Goal: Task Accomplishment & Management: Manage account settings

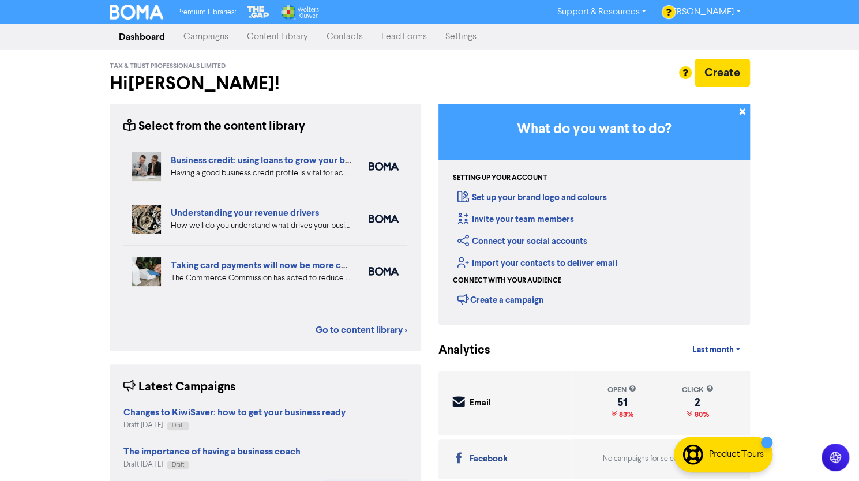
click at [217, 38] on link "Campaigns" at bounding box center [205, 36] width 63 height 23
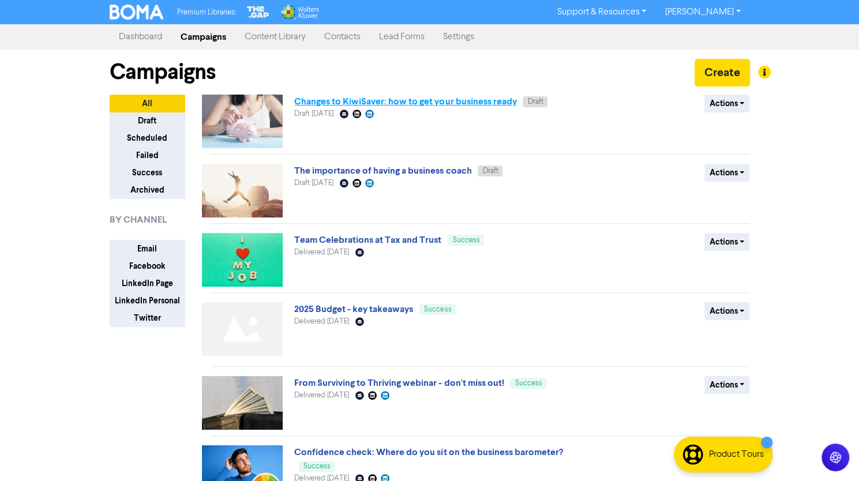
click at [351, 101] on link "Changes to KiwiSaver: how to get your business ready" at bounding box center [405, 102] width 222 height 12
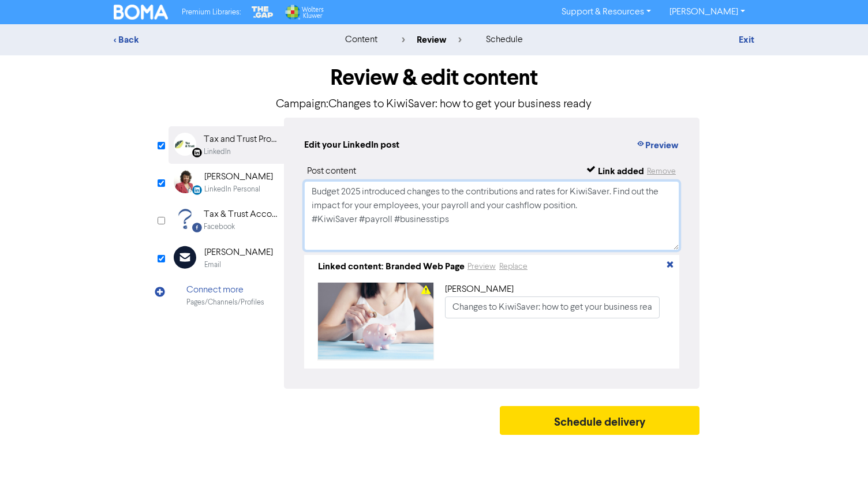
drag, startPoint x: 457, startPoint y: 220, endPoint x: 300, endPoint y: 221, distance: 157.0
click at [300, 221] on div "Edit your LinkedIn post Preview Post content Link added Remove Budget 2025 intr…" at bounding box center [491, 253] width 415 height 271
type textarea "Budget 2025 introduced changes to the contributions and rates for KiwiSaver. Fi…"
click at [519, 266] on button "Replace" at bounding box center [513, 266] width 29 height 13
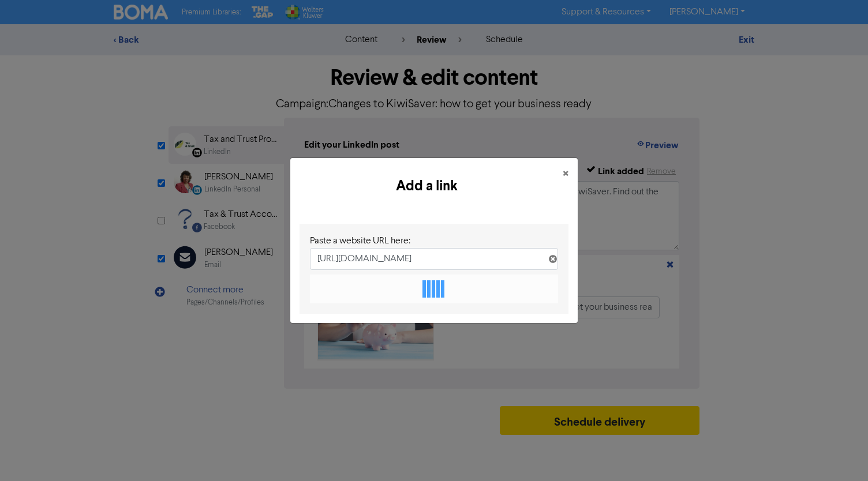
scroll to position [0, 92]
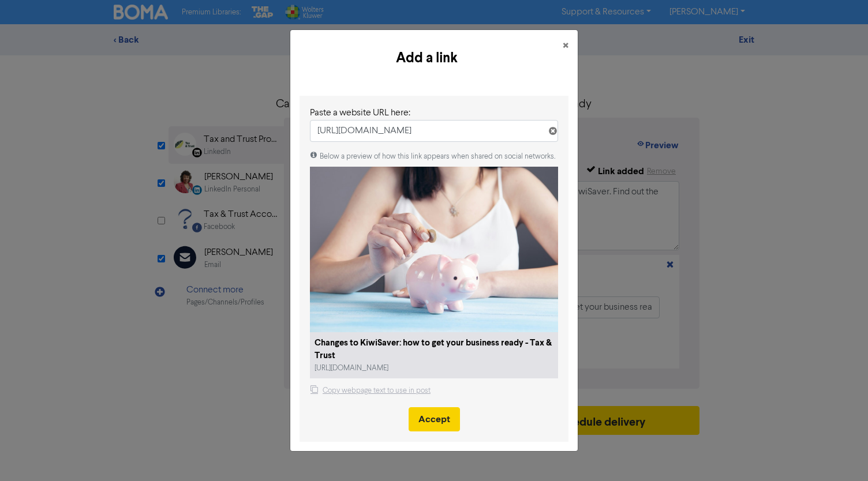
type input "[URL][DOMAIN_NAME]"
click at [429, 418] on button "Accept" at bounding box center [434, 419] width 51 height 24
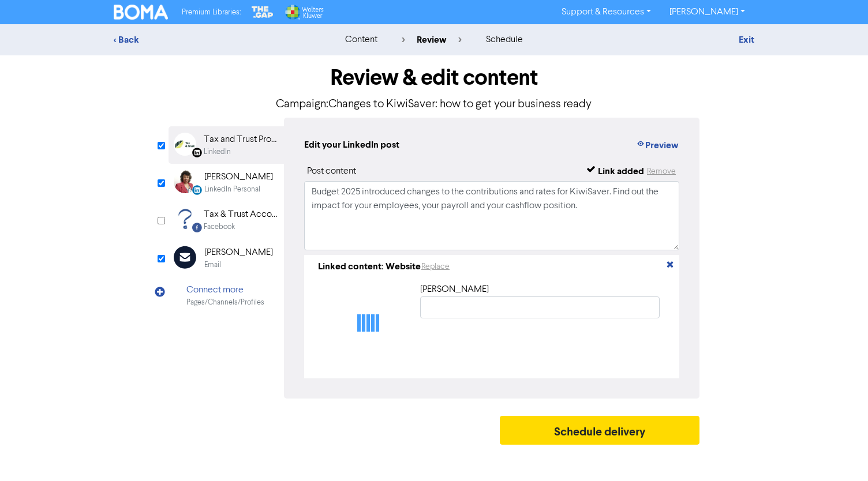
type input "Changes to KiwiSaver: how to get your business ready - Tax & Trust"
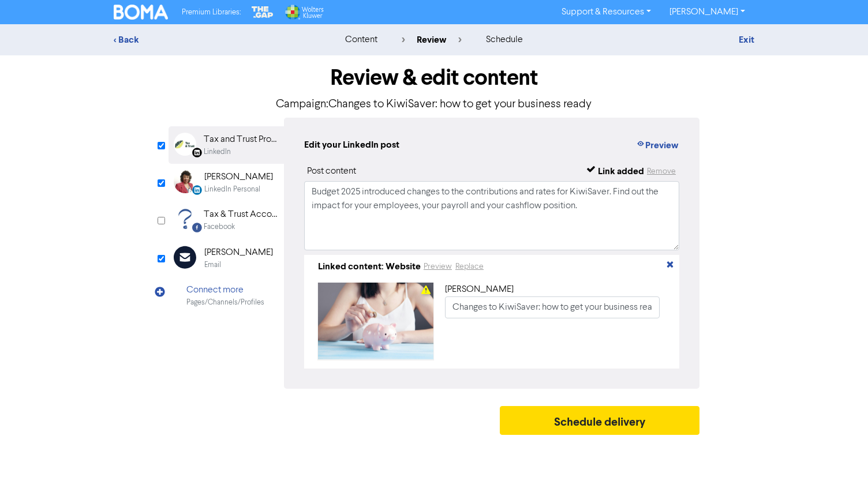
click at [205, 185] on div "LinkedIn Personal" at bounding box center [232, 189] width 56 height 11
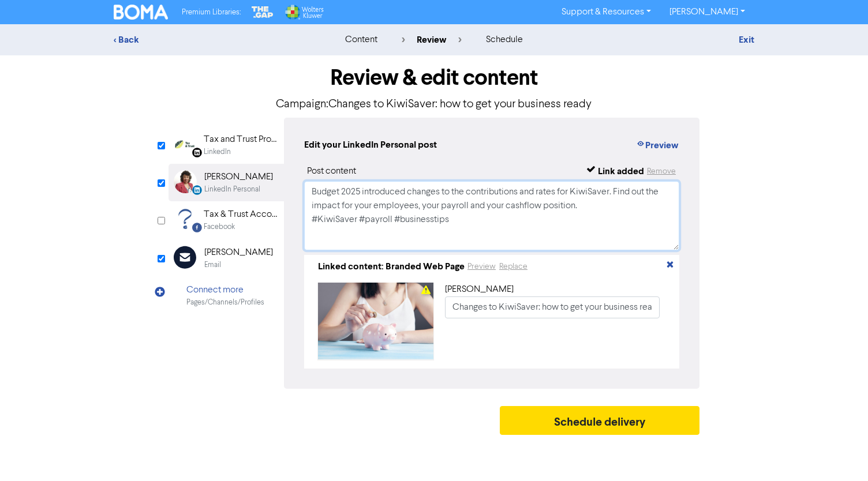
drag, startPoint x: 312, startPoint y: 191, endPoint x: 553, endPoint y: 249, distance: 248.7
click at [553, 249] on textarea "Budget 2025 introduced changes to the contributions and rates for KiwiSaver. Fi…" at bounding box center [491, 215] width 375 height 69
paste textarea "Are you leading with heart… or with backbone? Great leaders do both. Join our f…"
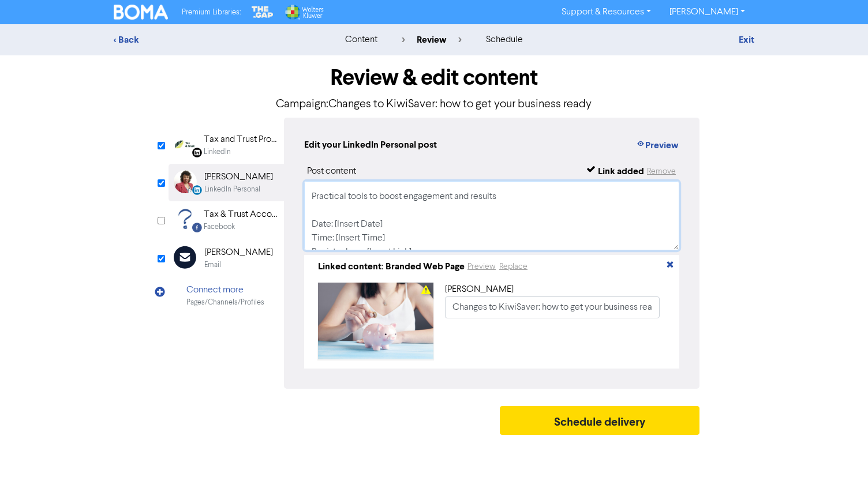
scroll to position [185, 0]
drag, startPoint x: 335, startPoint y: 201, endPoint x: 384, endPoint y: 200, distance: 49.6
click at [384, 200] on textarea "Are you leading with heart… or with backbone? Great leaders do both. Join our f…" at bounding box center [491, 215] width 375 height 69
drag, startPoint x: 336, startPoint y: 215, endPoint x: 386, endPoint y: 215, distance: 50.2
click at [386, 215] on textarea "Are you leading with heart… or with backbone? Great leaders do both. Join our f…" at bounding box center [491, 215] width 375 height 69
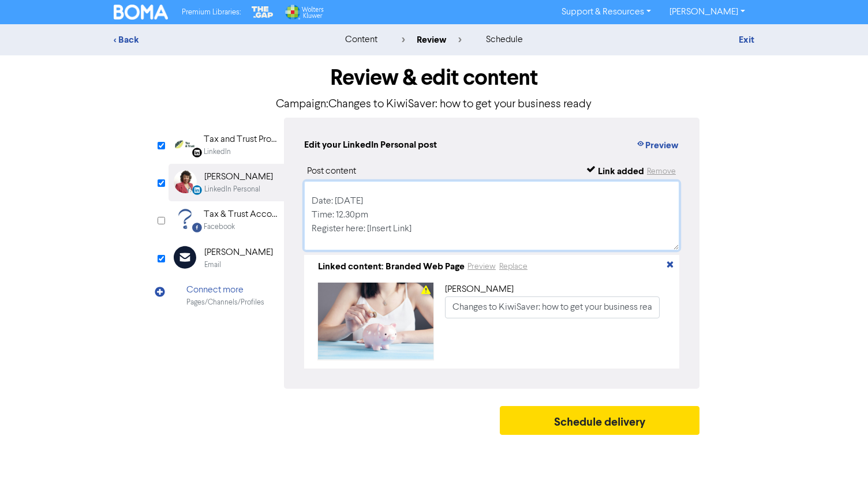
drag, startPoint x: 312, startPoint y: 230, endPoint x: 419, endPoint y: 229, distance: 107.3
click at [419, 229] on textarea "Are you leading with heart… or with backbone? Great leaders do both. Join our f…" at bounding box center [491, 215] width 375 height 69
click at [560, 245] on textarea "Are you leading with heart… or with backbone? Great leaders do both. Join our f…" at bounding box center [491, 215] width 375 height 69
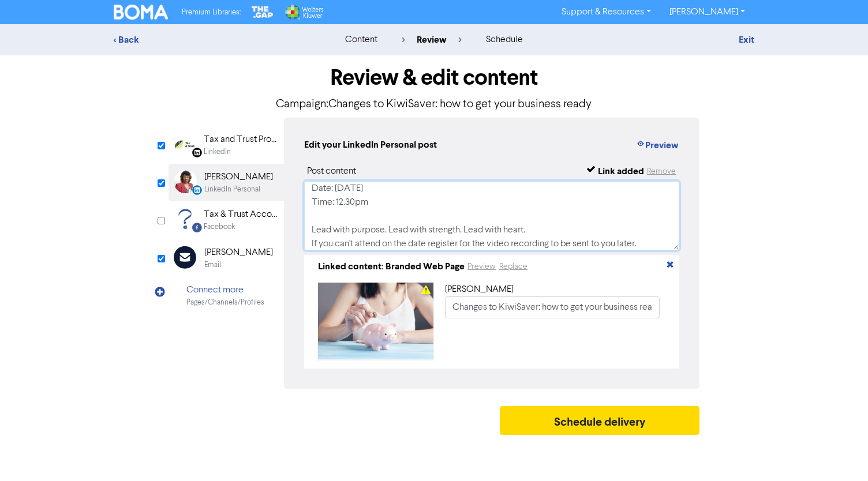
type textarea "Are you leading with heart… or with backbone? Great leaders do both. Join our f…"
click at [517, 266] on button "Replace" at bounding box center [513, 266] width 29 height 13
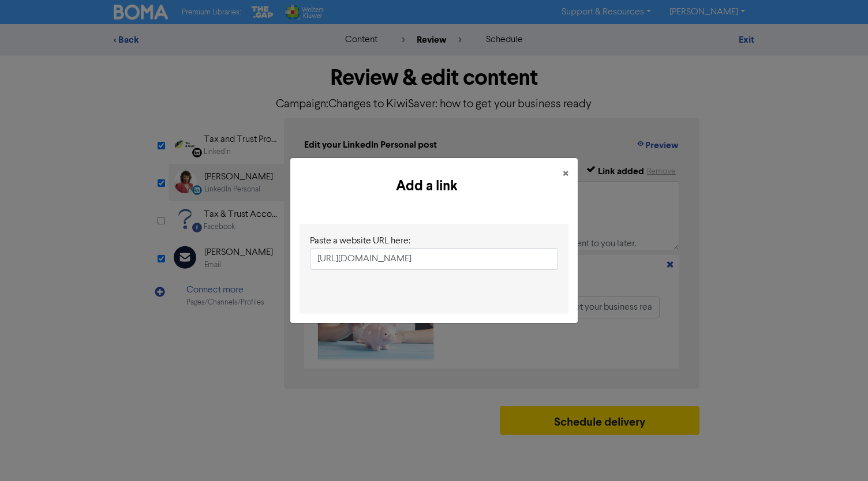
scroll to position [0, 137]
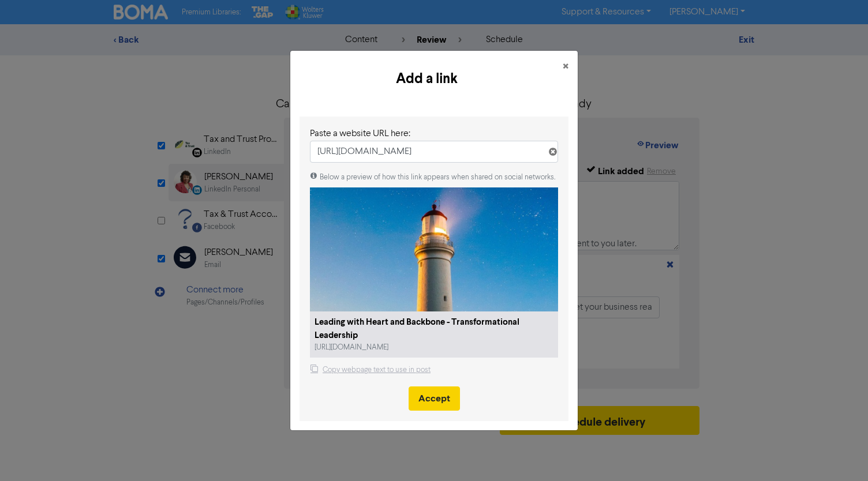
type input "[URL][DOMAIN_NAME]"
click at [440, 393] on button "Accept" at bounding box center [434, 399] width 51 height 24
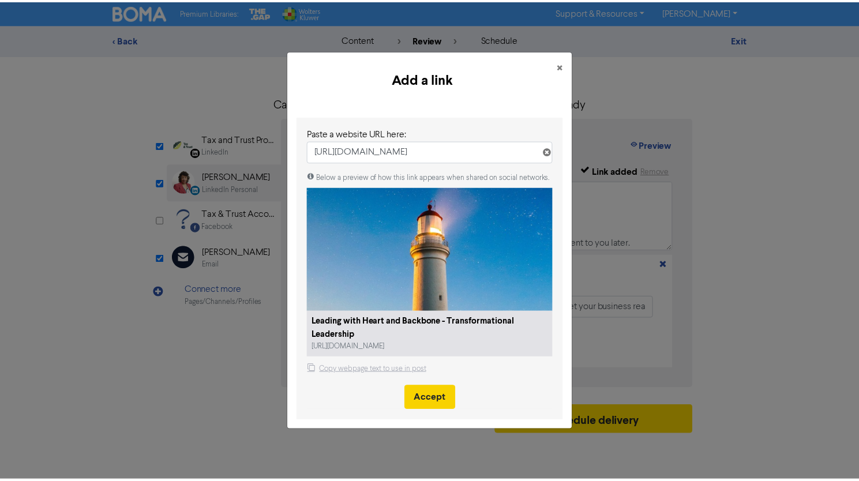
scroll to position [0, 0]
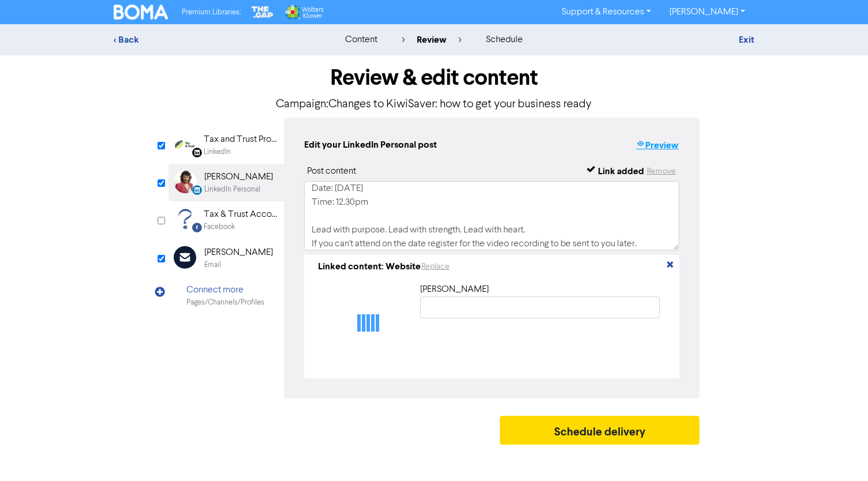
type input "Leading with Heart and Backbone - Transformational Leadership"
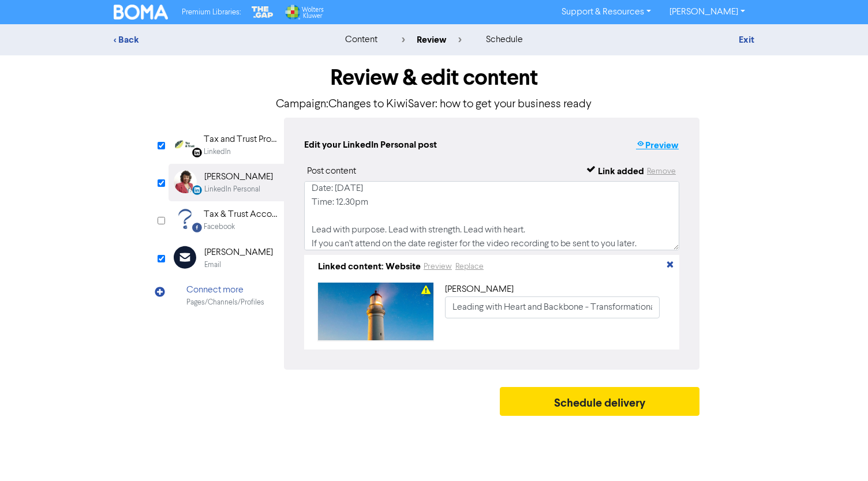
click at [656, 148] on button "Preview" at bounding box center [657, 145] width 44 height 15
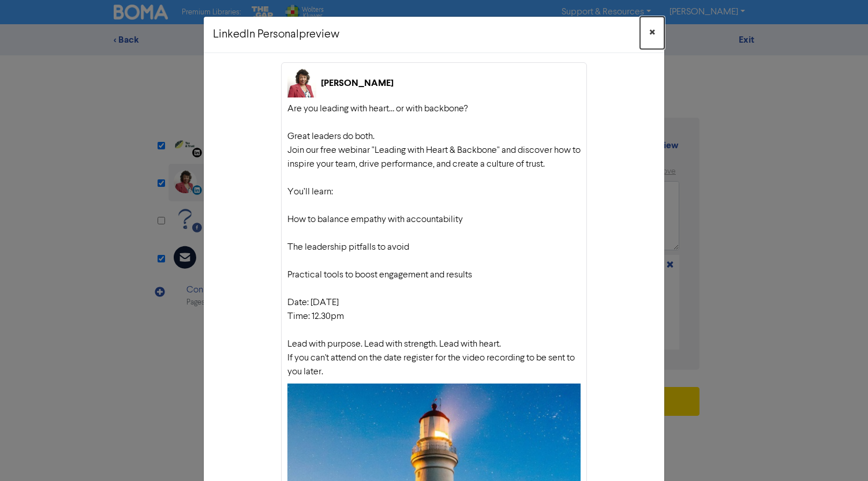
click at [649, 35] on span "×" at bounding box center [652, 32] width 6 height 17
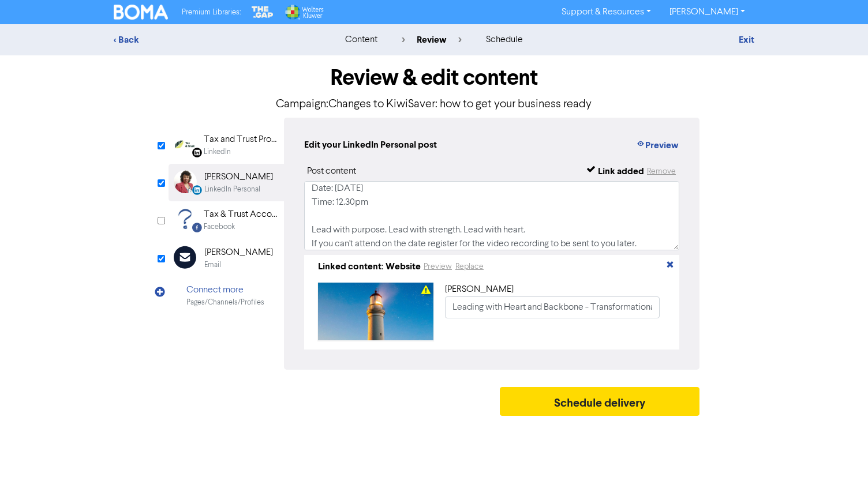
click at [221, 263] on div "Email" at bounding box center [238, 265] width 69 height 11
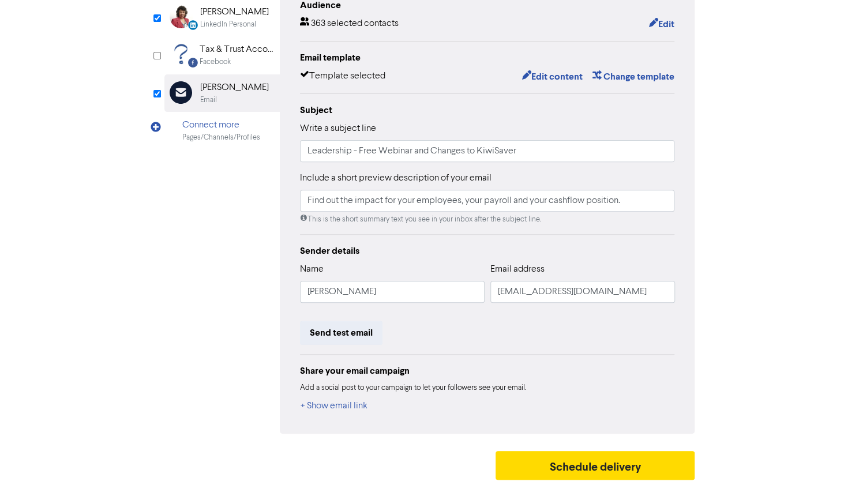
scroll to position [168, 0]
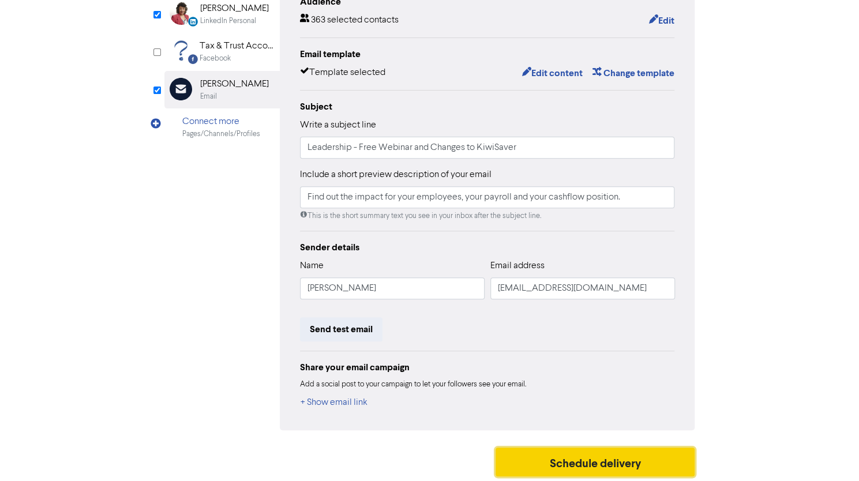
click at [575, 458] on button "Schedule delivery" at bounding box center [596, 462] width 200 height 29
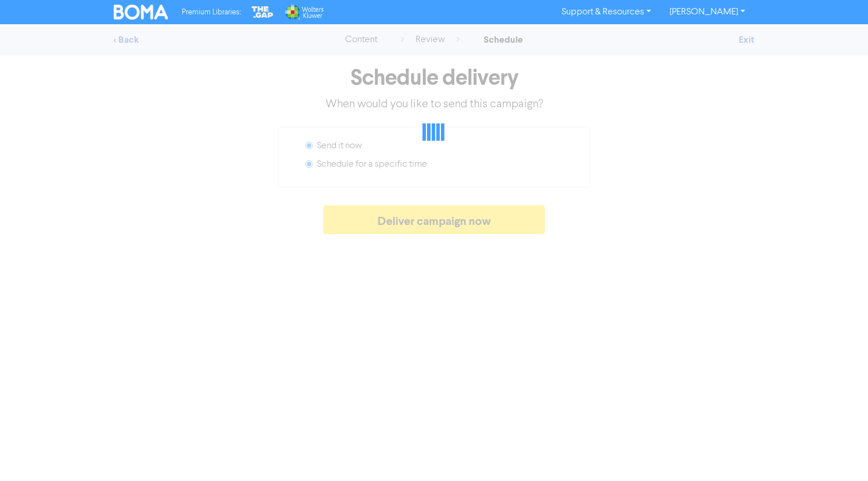
radio input "false"
radio input "true"
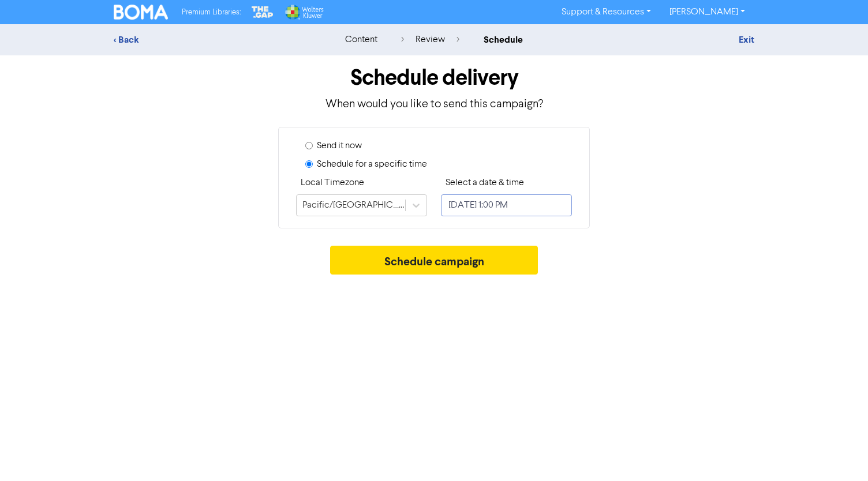
select select "7"
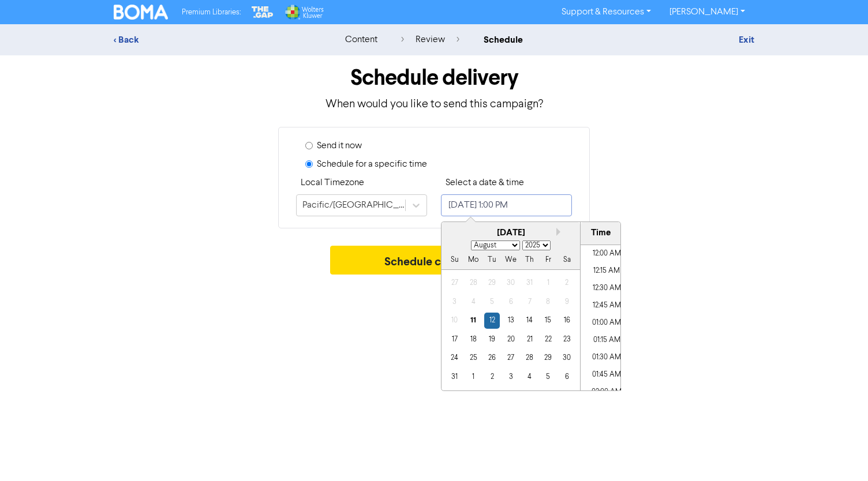
click at [496, 201] on input "[DATE] 1:00 PM" at bounding box center [506, 205] width 131 height 22
click at [596, 280] on li "10:30 AM" at bounding box center [606, 283] width 52 height 17
type input "[DATE] 10:30 AM"
click at [693, 276] on div "Schedule campaign" at bounding box center [434, 263] width 640 height 35
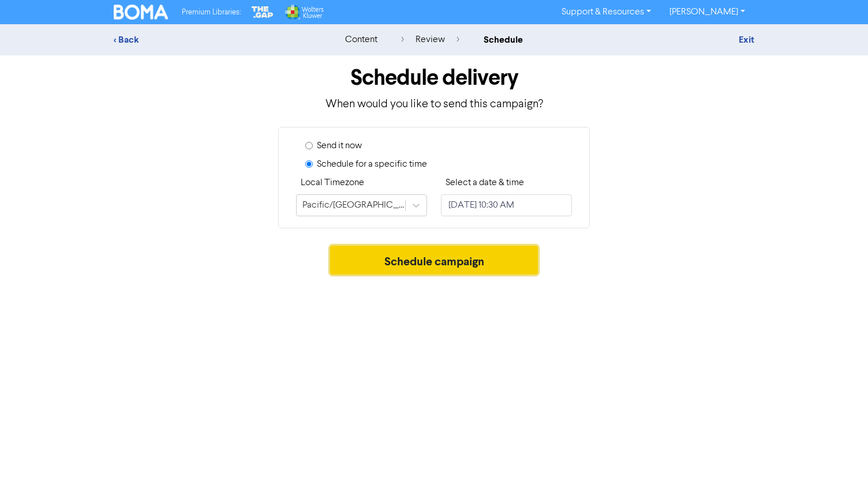
click at [502, 265] on button "Schedule campaign" at bounding box center [434, 260] width 208 height 29
